Goal: Task Accomplishment & Management: Manage account settings

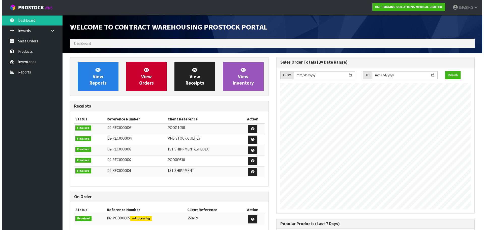
scroll to position [206, 206]
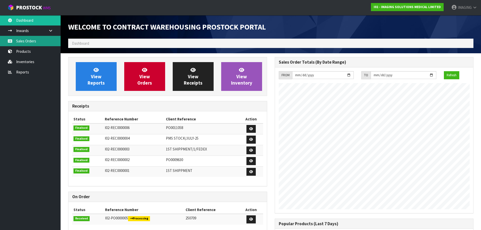
click at [24, 39] on link "Sales Orders" at bounding box center [30, 41] width 61 height 10
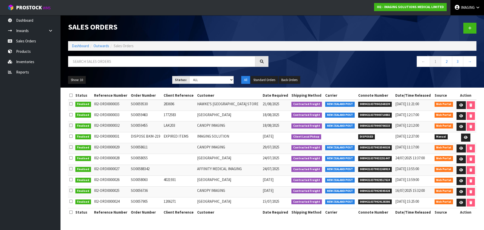
click at [462, 8] on span "IMAGING" at bounding box center [468, 7] width 14 height 5
click at [462, 17] on link "Logout" at bounding box center [464, 20] width 40 height 7
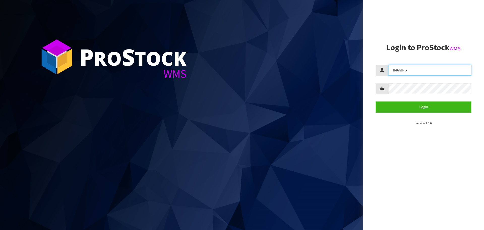
click at [419, 70] on input "IMAGING" at bounding box center [430, 70] width 83 height 11
type input "Aquacooler"
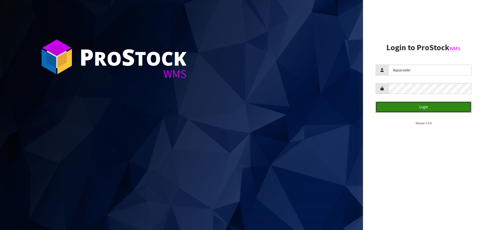
click at [427, 107] on button "Login" at bounding box center [424, 106] width 96 height 11
